Goal: Information Seeking & Learning: Learn about a topic

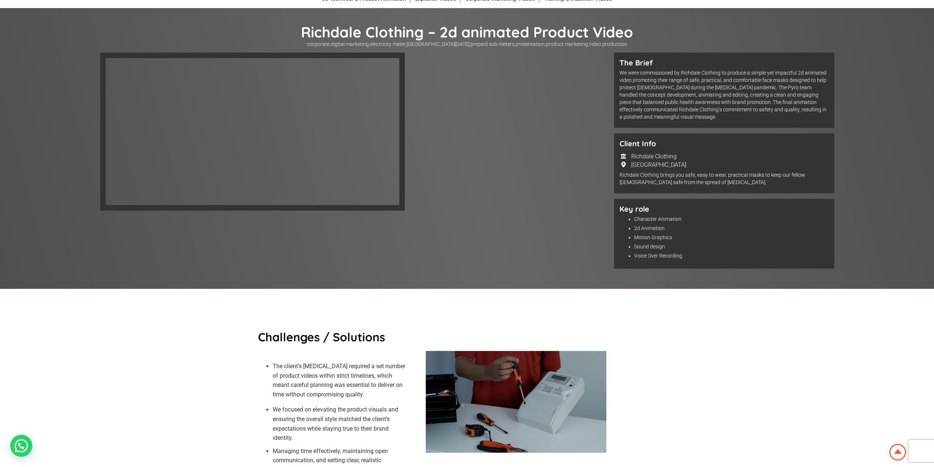
scroll to position [73, 0]
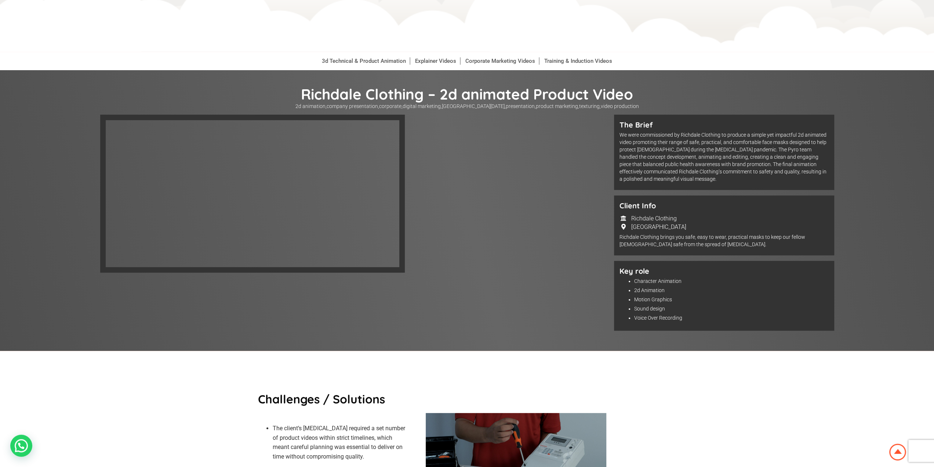
scroll to position [73, 0]
